Goal: Task Accomplishment & Management: Manage account settings

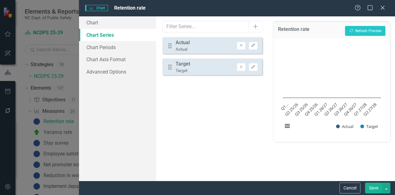
scroll to position [23, 0]
click at [383, 7] on icon at bounding box center [382, 7] width 5 height 5
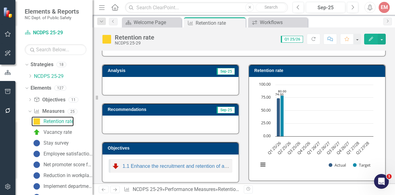
scroll to position [0, 0]
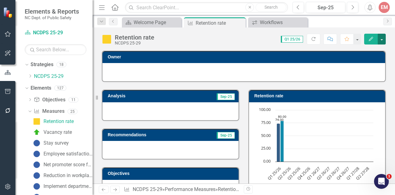
click at [384, 38] on button "button" at bounding box center [382, 39] width 8 height 11
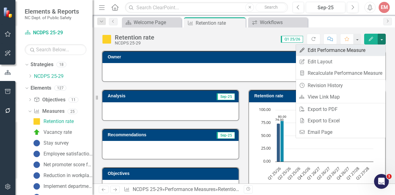
click at [358, 53] on link "Edit Edit Performance Measure" at bounding box center [341, 49] width 90 height 11
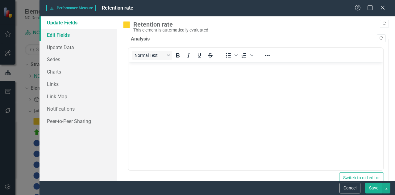
click at [61, 33] on link "Edit Fields" at bounding box center [78, 35] width 77 height 12
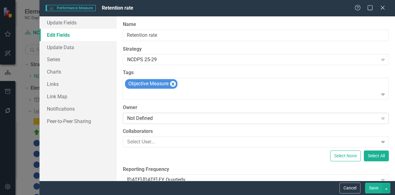
click at [185, 116] on div "Not Defined" at bounding box center [252, 118] width 251 height 7
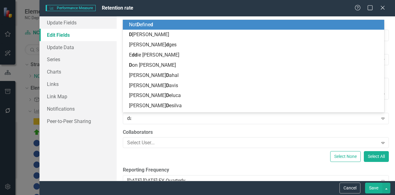
type input "[PERSON_NAME]"
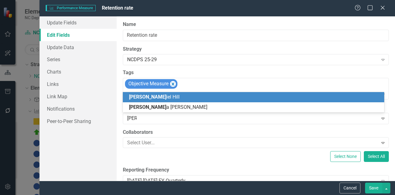
click at [149, 96] on span "[PERSON_NAME] iel [PERSON_NAME]" at bounding box center [154, 97] width 51 height 6
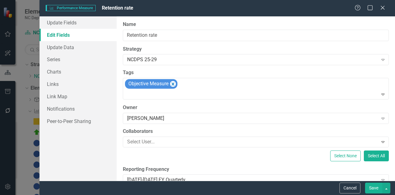
click at [371, 188] on button "Save" at bounding box center [373, 187] width 17 height 11
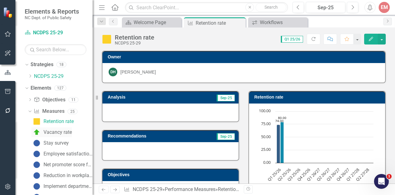
click at [60, 130] on div "Vacancy rate" at bounding box center [58, 132] width 28 height 6
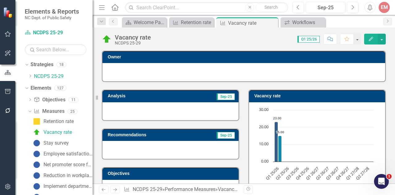
click at [375, 38] on button "Edit" at bounding box center [371, 39] width 14 height 11
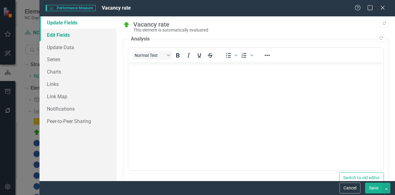
click at [68, 38] on link "Edit Fields" at bounding box center [78, 35] width 77 height 12
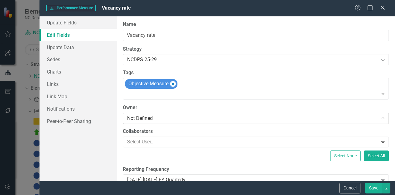
click at [167, 117] on div "Not Defined" at bounding box center [252, 118] width 251 height 7
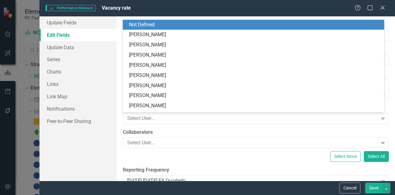
type input "s"
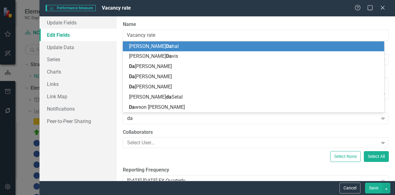
type input "[PERSON_NAME]"
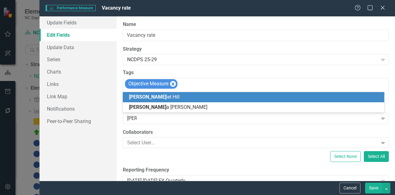
click at [137, 95] on span "[PERSON_NAME]" at bounding box center [147, 97] width 37 height 6
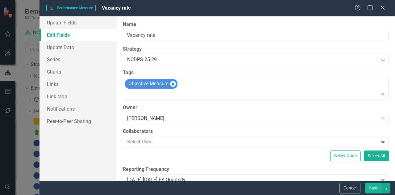
click at [370, 190] on button "Save" at bounding box center [373, 187] width 17 height 11
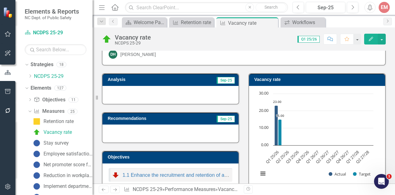
scroll to position [20, 0]
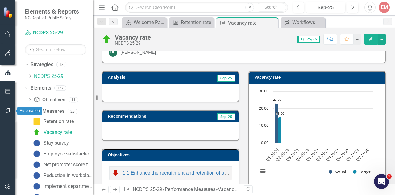
click at [6, 114] on button "button" at bounding box center [8, 110] width 14 height 13
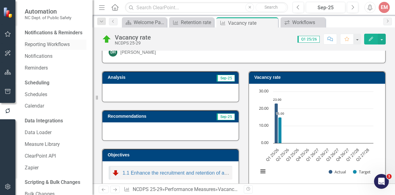
click at [43, 48] on link "Reporting Workflows" at bounding box center [56, 44] width 62 height 7
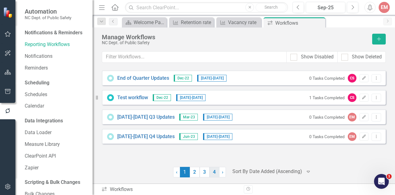
click at [217, 173] on link "4" at bounding box center [215, 172] width 10 height 10
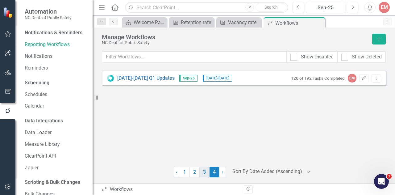
click at [204, 174] on link "3" at bounding box center [205, 172] width 10 height 10
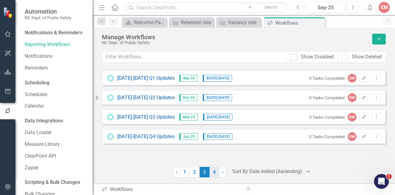
click at [212, 174] on link "4" at bounding box center [215, 172] width 10 height 10
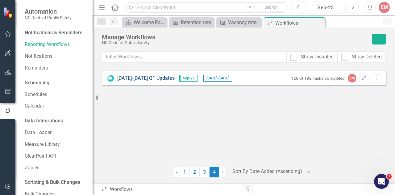
click at [130, 76] on div "[DATE]-[DATE] Q1 Updates Sep-25 [DATE] - [DATE] 126 of 192 Tasks Completed EM E…" at bounding box center [244, 77] width 284 height 15
click at [130, 76] on link "[DATE]-[DATE] Q1 Updates" at bounding box center [145, 78] width 57 height 7
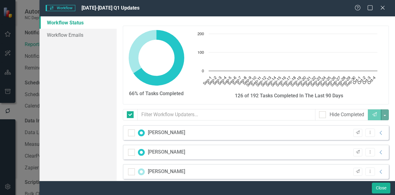
checkbox input "false"
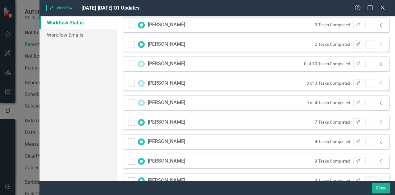
scroll to position [122, 0]
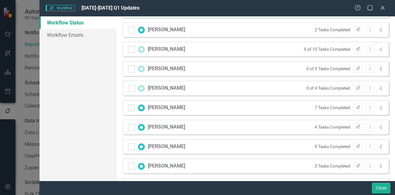
click at [378, 69] on icon "Collapse" at bounding box center [381, 68] width 6 height 5
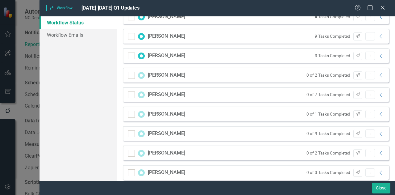
scroll to position [293, 0]
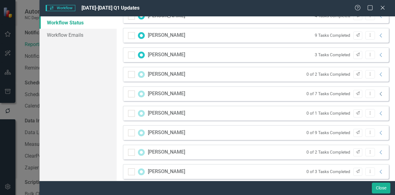
click at [379, 96] on icon "Collapse" at bounding box center [381, 93] width 6 height 5
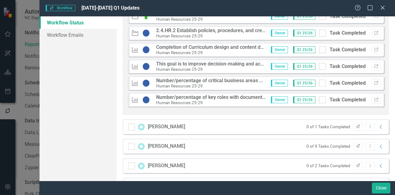
scroll to position [466, 0]
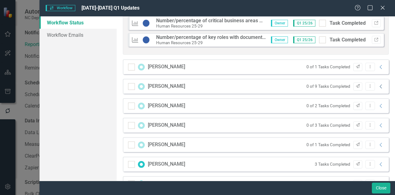
click at [378, 87] on icon "Collapse" at bounding box center [381, 86] width 6 height 5
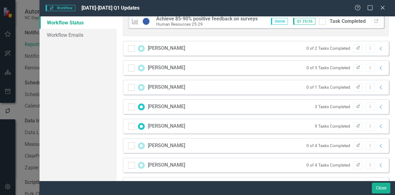
scroll to position [681, 0]
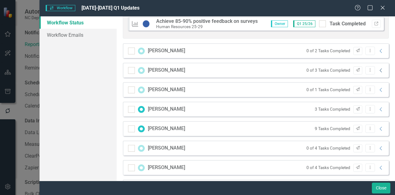
click at [378, 68] on icon "Collapse" at bounding box center [381, 70] width 6 height 5
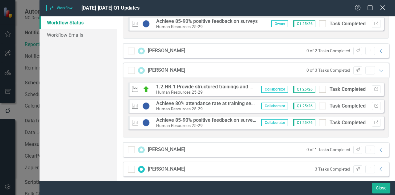
click at [381, 8] on icon "Close" at bounding box center [383, 8] width 8 height 6
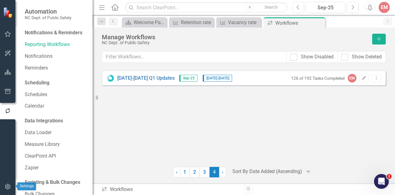
click at [7, 185] on icon "button" at bounding box center [8, 186] width 6 height 5
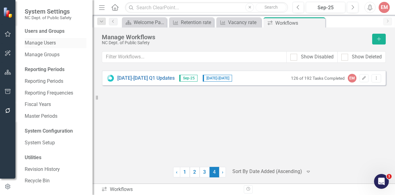
click at [38, 39] on div "Manage Users" at bounding box center [56, 43] width 62 height 10
click at [39, 42] on link "Manage Users" at bounding box center [56, 43] width 62 height 7
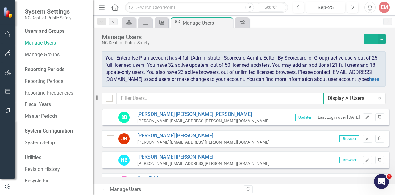
click at [153, 103] on input "text" at bounding box center [220, 98] width 207 height 11
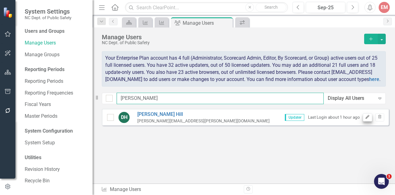
type input "[PERSON_NAME]"
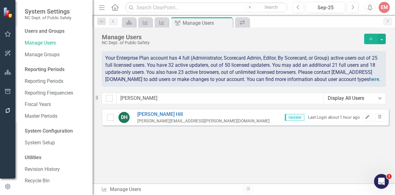
click at [369, 119] on icon "Edit" at bounding box center [367, 117] width 5 height 4
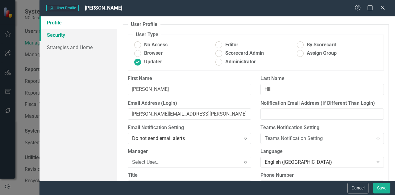
click at [66, 37] on link "Security" at bounding box center [78, 35] width 77 height 12
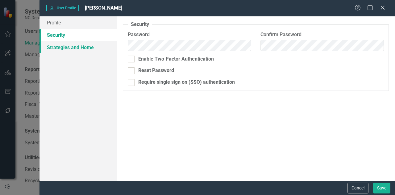
click at [64, 42] on link "Strategies and Home" at bounding box center [78, 47] width 77 height 12
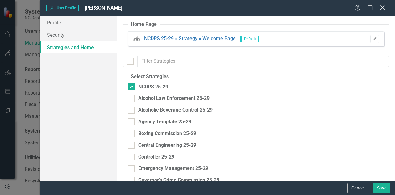
click at [384, 9] on icon "Close" at bounding box center [383, 8] width 8 height 6
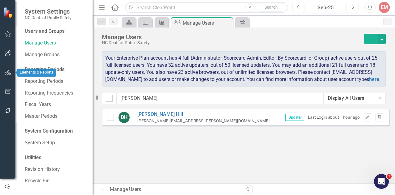
click at [7, 72] on icon "button" at bounding box center [8, 72] width 6 height 5
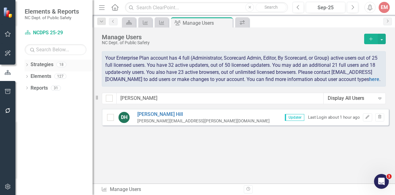
click at [42, 63] on link "Strategies" at bounding box center [42, 64] width 23 height 7
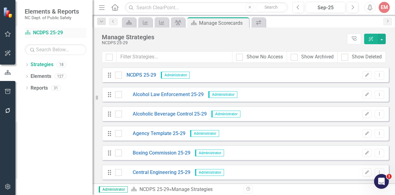
click at [51, 34] on link "Strategy NCDPS 25-29" at bounding box center [56, 32] width 62 height 7
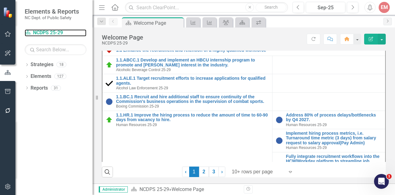
scroll to position [148, 0]
click at [26, 60] on div "Dropdown Strategies 18" at bounding box center [59, 66] width 68 height 12
click at [27, 77] on icon "Dropdown" at bounding box center [27, 76] width 4 height 3
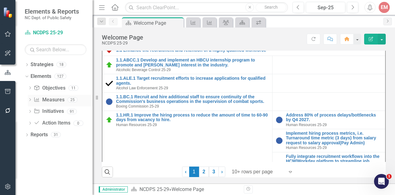
click at [31, 98] on icon "Dropdown" at bounding box center [30, 99] width 4 height 3
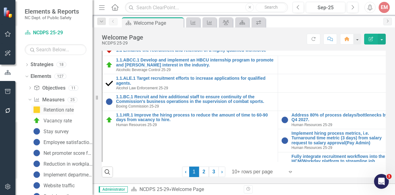
click at [65, 108] on div "Retention rate" at bounding box center [59, 110] width 30 height 6
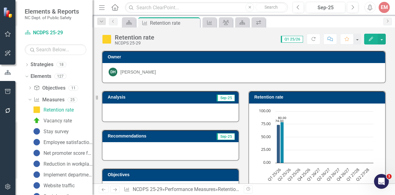
drag, startPoint x: 392, startPoint y: 57, endPoint x: 285, endPoint y: 87, distance: 111.5
click at [285, 87] on div "Retention rate Chart Bar chart with 2 data series. Retention rate (Chart Type: …" at bounding box center [317, 145] width 147 height 124
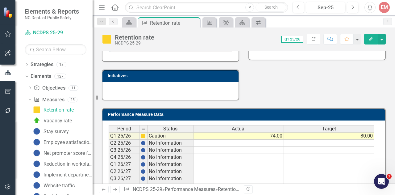
scroll to position [168, 0]
